Goal: Find specific page/section: Find specific page/section

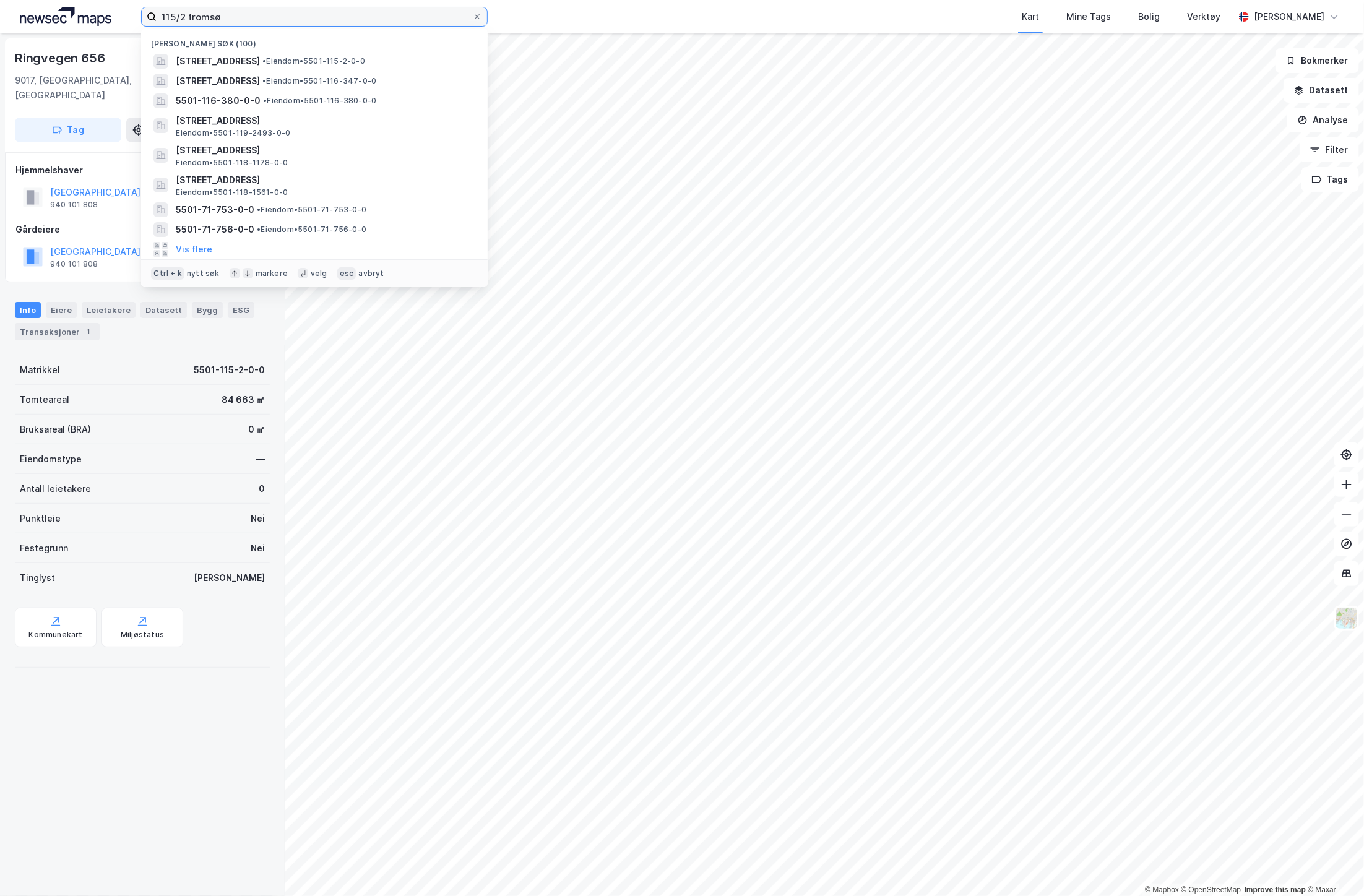
drag, startPoint x: 187, startPoint y: 17, endPoint x: 146, endPoint y: 16, distance: 41.0
click at [146, 16] on label "115/2 tromsø" at bounding box center [314, 16] width 346 height 20
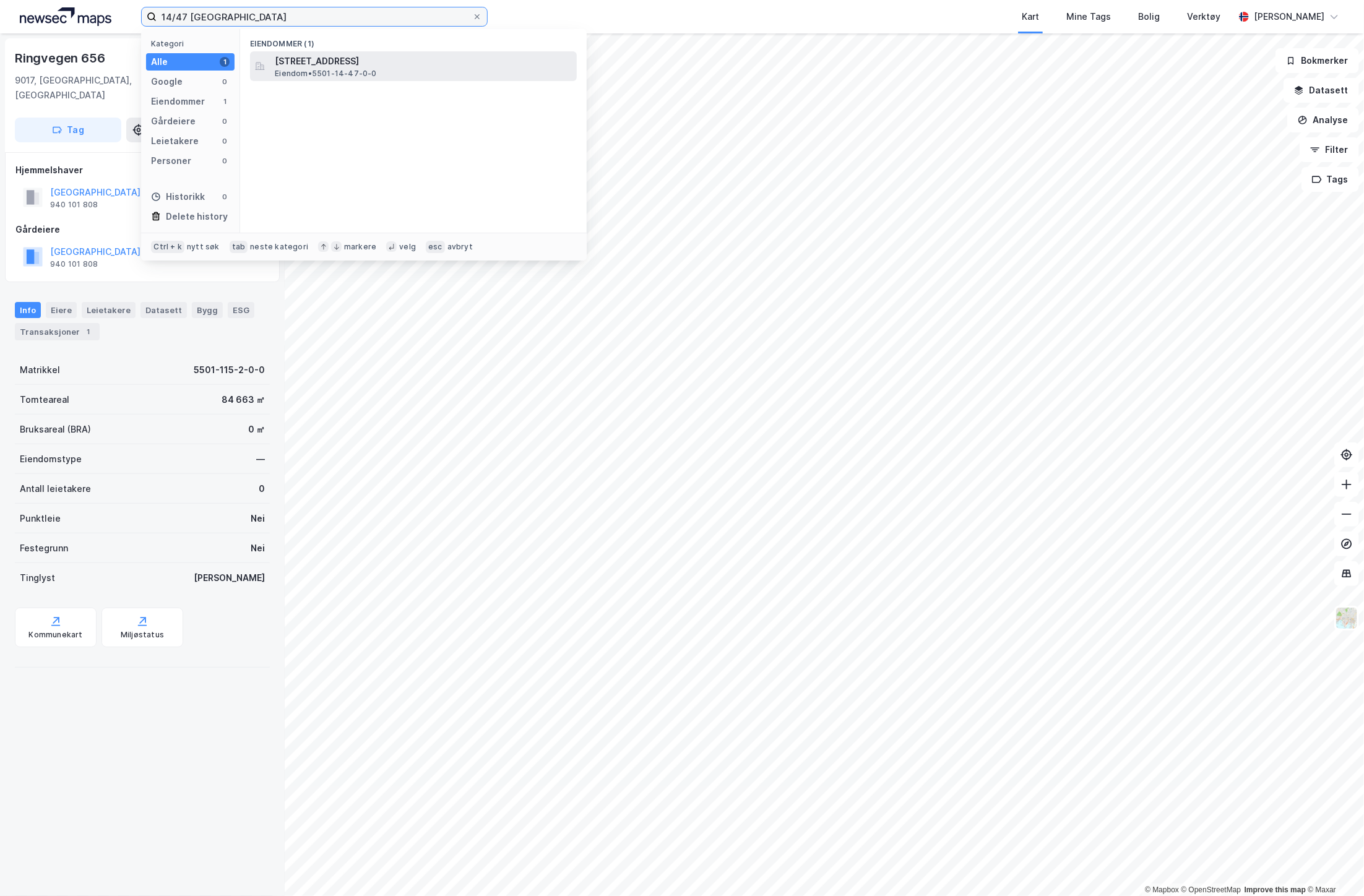
type input "14/47 [GEOGRAPHIC_DATA]"
click at [422, 59] on span "[STREET_ADDRESS]" at bounding box center [423, 61] width 297 height 15
